Goal: Information Seeking & Learning: Learn about a topic

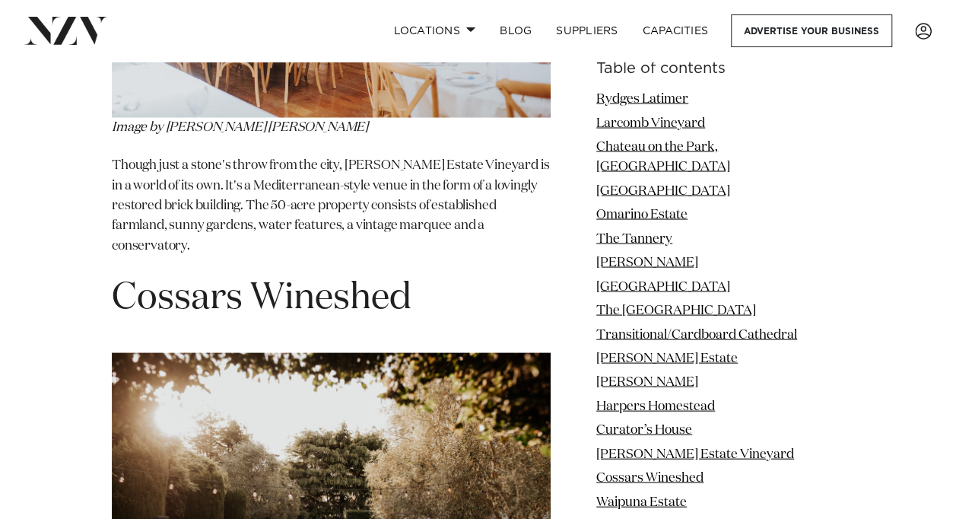
scroll to position [10002, 0]
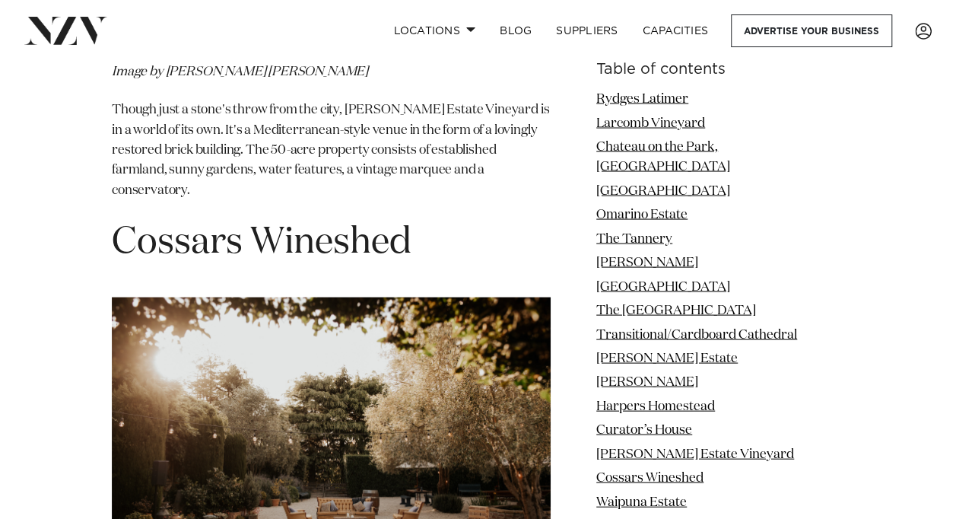
click at [153, 260] on span "Cossars Wineshed" at bounding box center [262, 242] width 300 height 37
click at [704, 472] on link "Cossars Wineshed" at bounding box center [649, 478] width 107 height 13
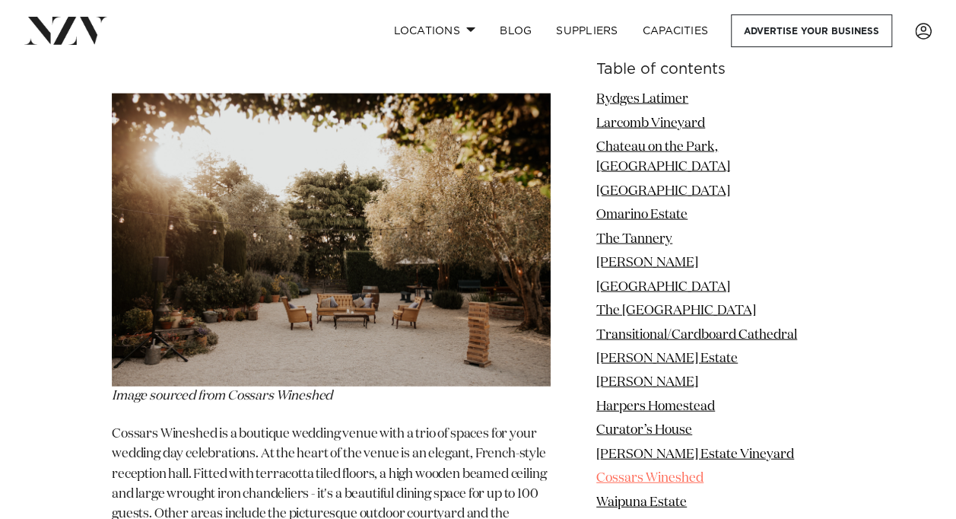
scroll to position [10236, 0]
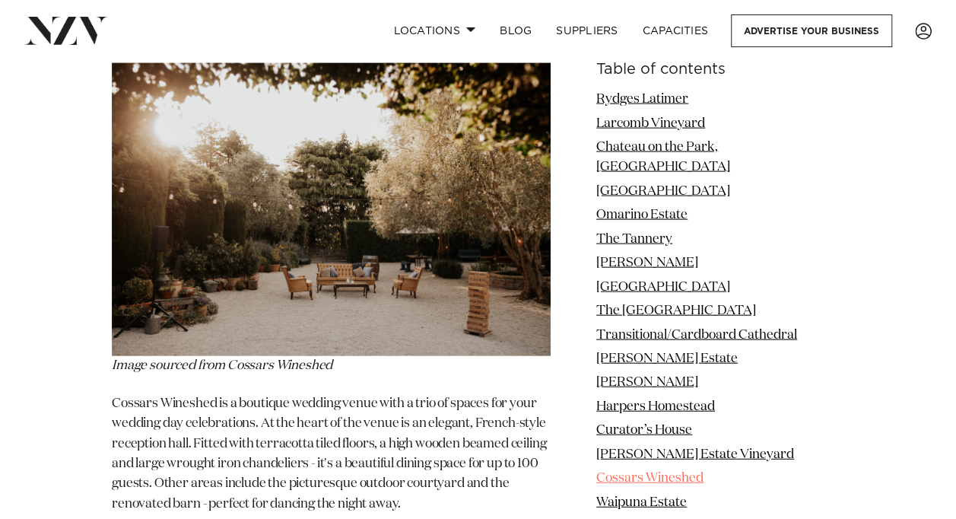
click at [704, 472] on link "Cossars Wineshed" at bounding box center [649, 478] width 107 height 13
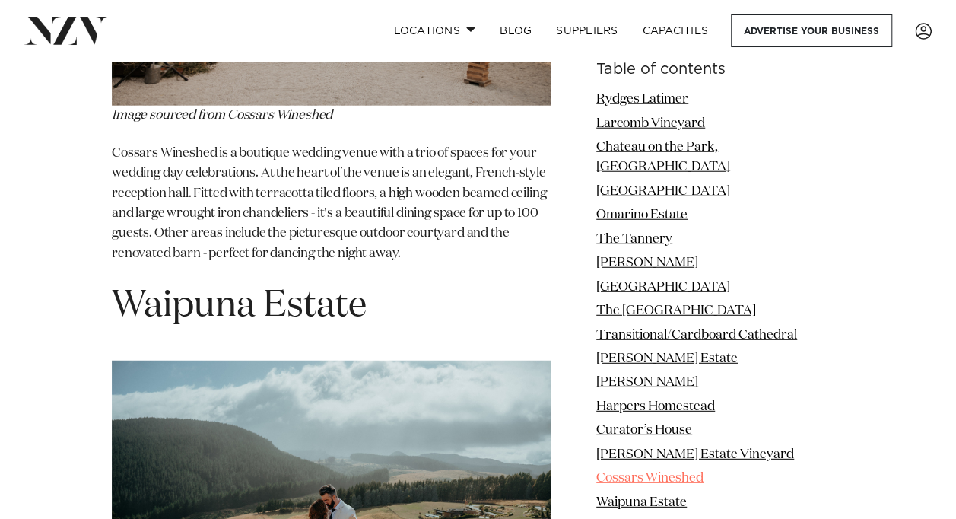
scroll to position [10487, 0]
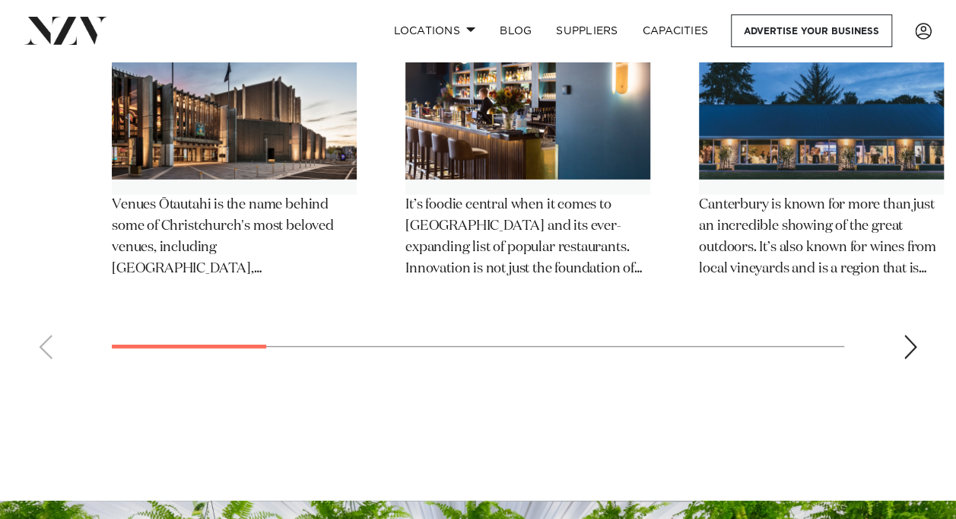
scroll to position [13725, 0]
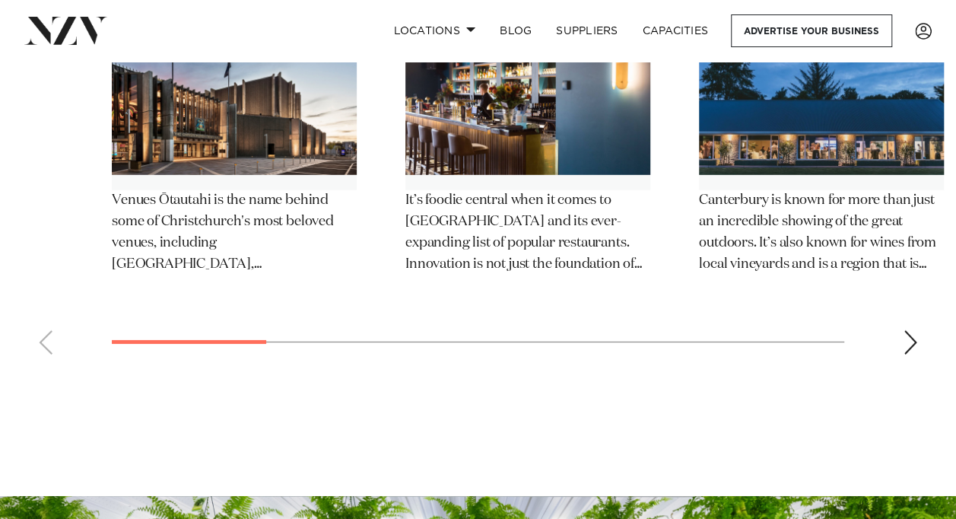
click at [844, 175] on img "3 / 12" at bounding box center [821, 93] width 245 height 164
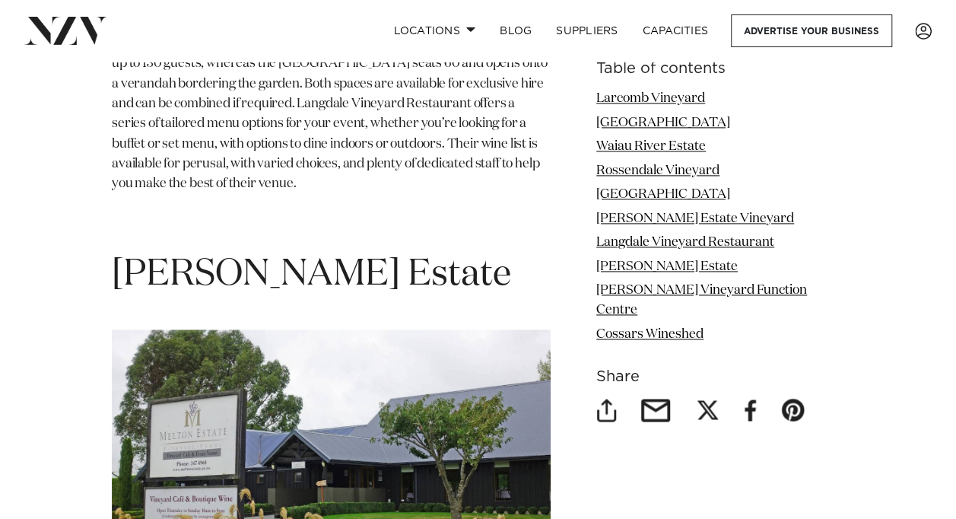
scroll to position [6735, 0]
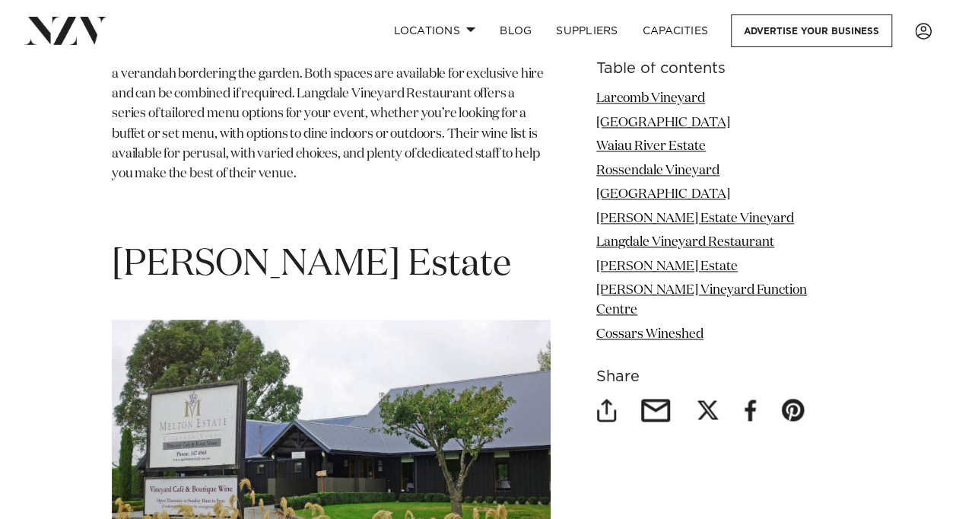
click at [482, 430] on img at bounding box center [331, 443] width 439 height 248
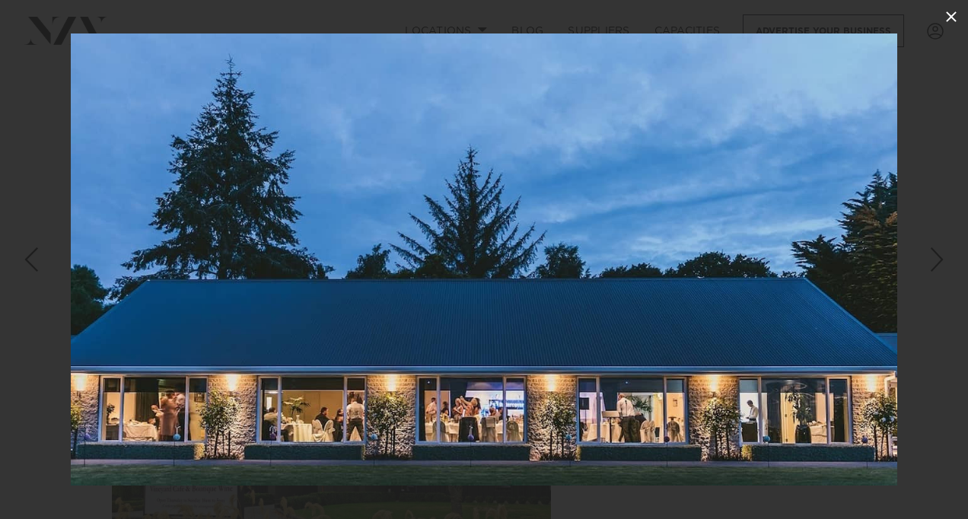
click at [940, 22] on button at bounding box center [950, 16] width 33 height 33
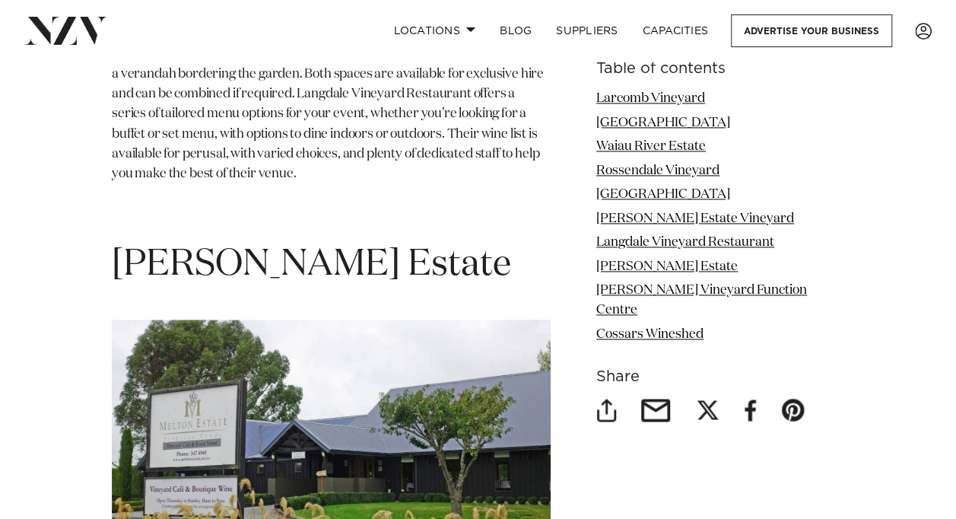
click at [217, 246] on span "[PERSON_NAME] Estate" at bounding box center [311, 264] width 399 height 37
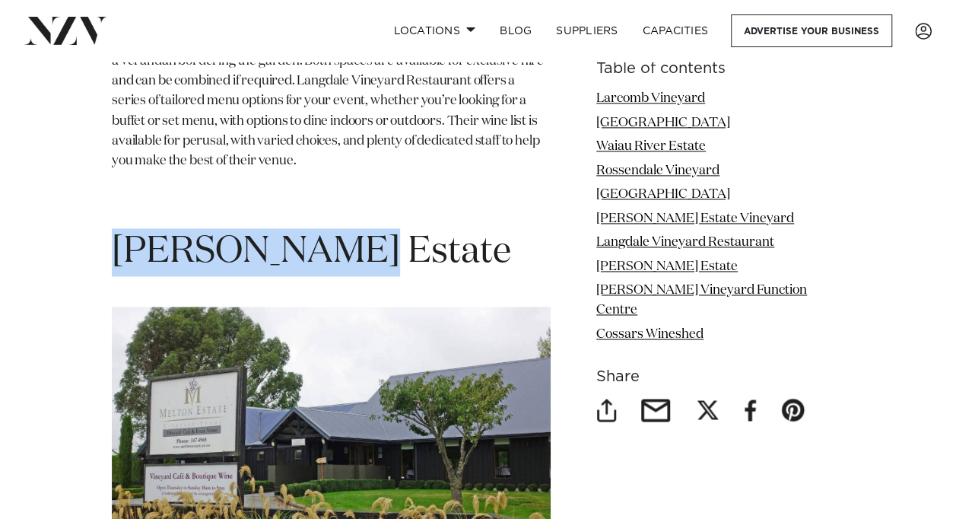
scroll to position [6754, 0]
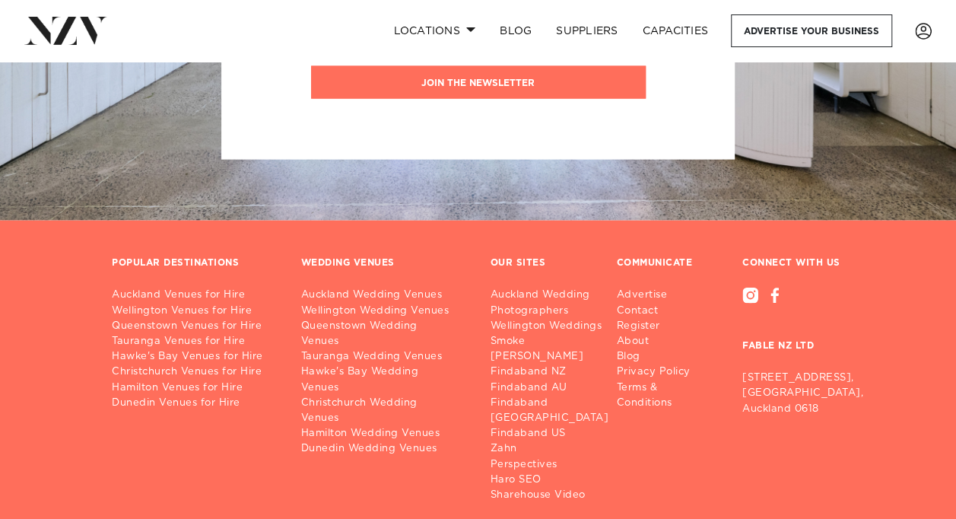
scroll to position [10179, 0]
